Goal: Task Accomplishment & Management: Manage account settings

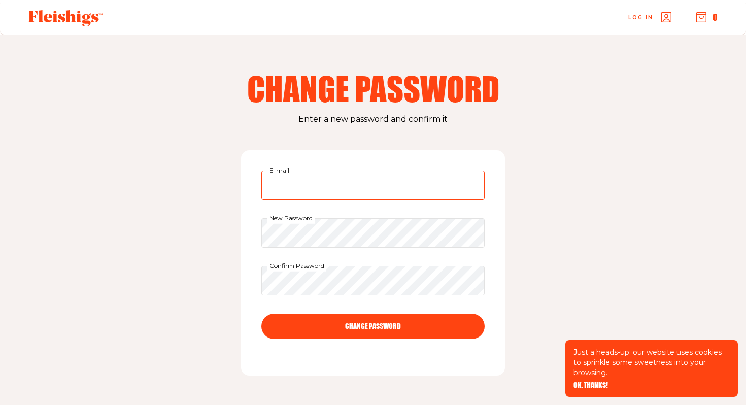
click at [302, 180] on input "E-mail" at bounding box center [372, 184] width 223 height 29
type input "Unsimplysourdough@gmail.com"
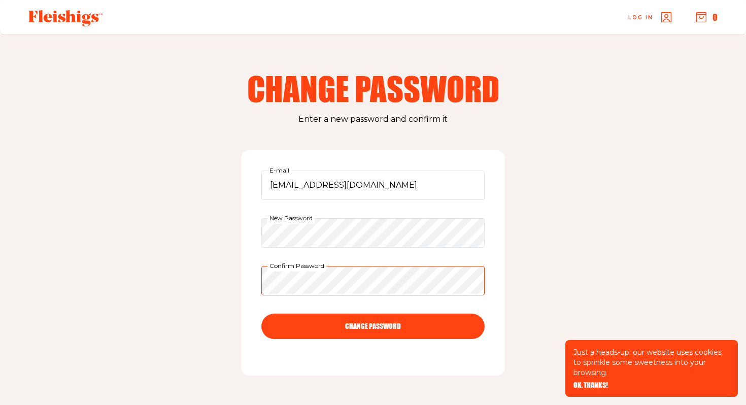
click at [261, 313] on button "CHANGE PASSWORD" at bounding box center [372, 325] width 223 height 25
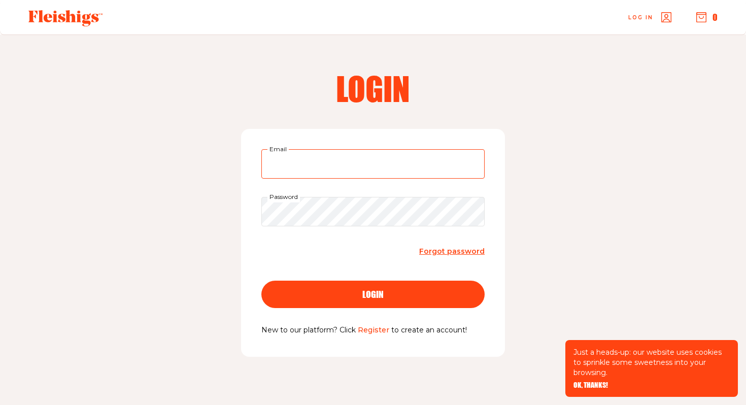
click at [350, 166] on input "Email" at bounding box center [372, 163] width 223 height 29
type input "Unsimplysourdough@gmail.com"
click at [361, 307] on button "login" at bounding box center [372, 293] width 223 height 27
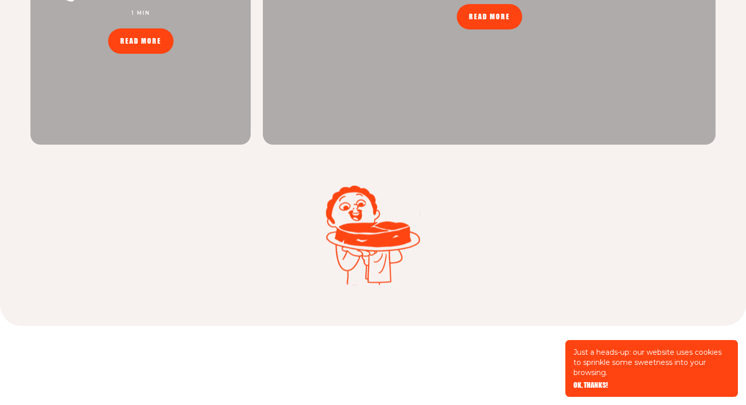
scroll to position [4930, 0]
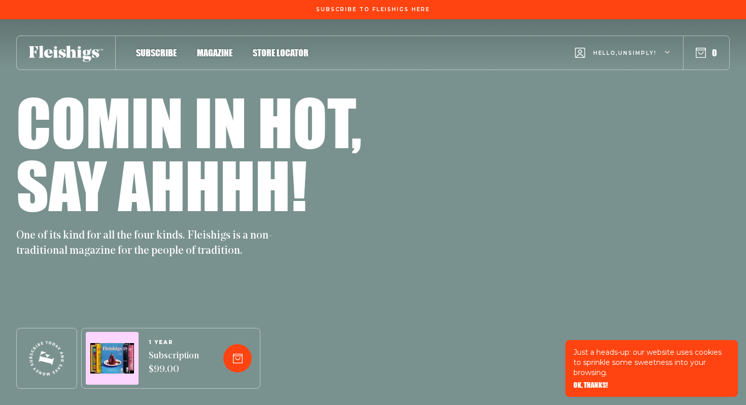
scroll to position [4930, 0]
